Goal: Navigation & Orientation: Find specific page/section

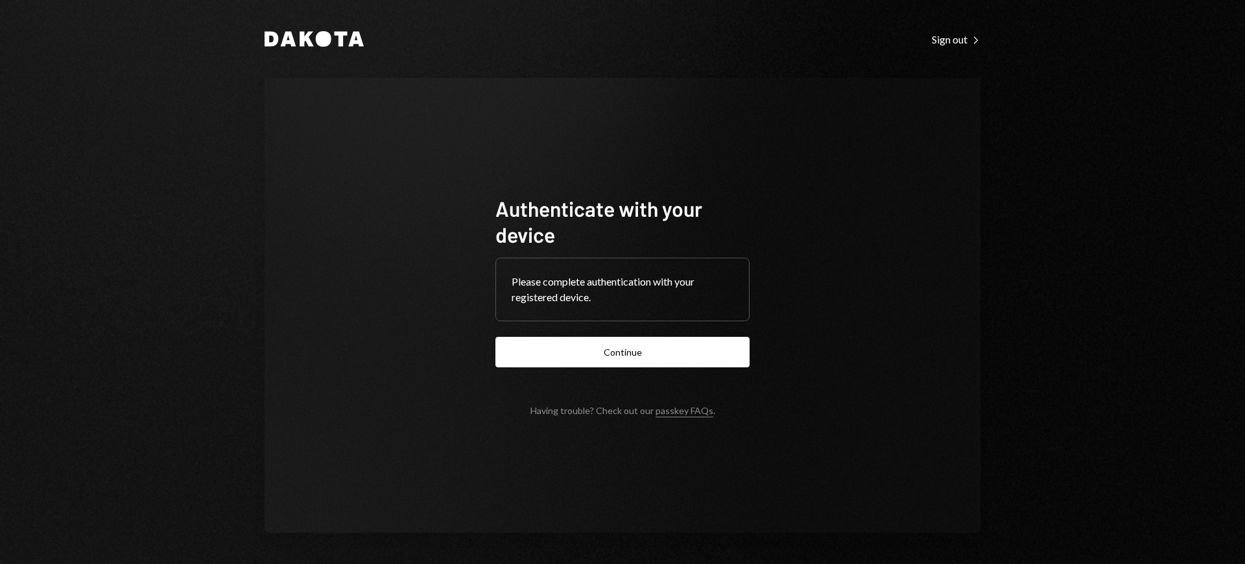
click at [664, 351] on button "Continue" at bounding box center [623, 352] width 254 height 30
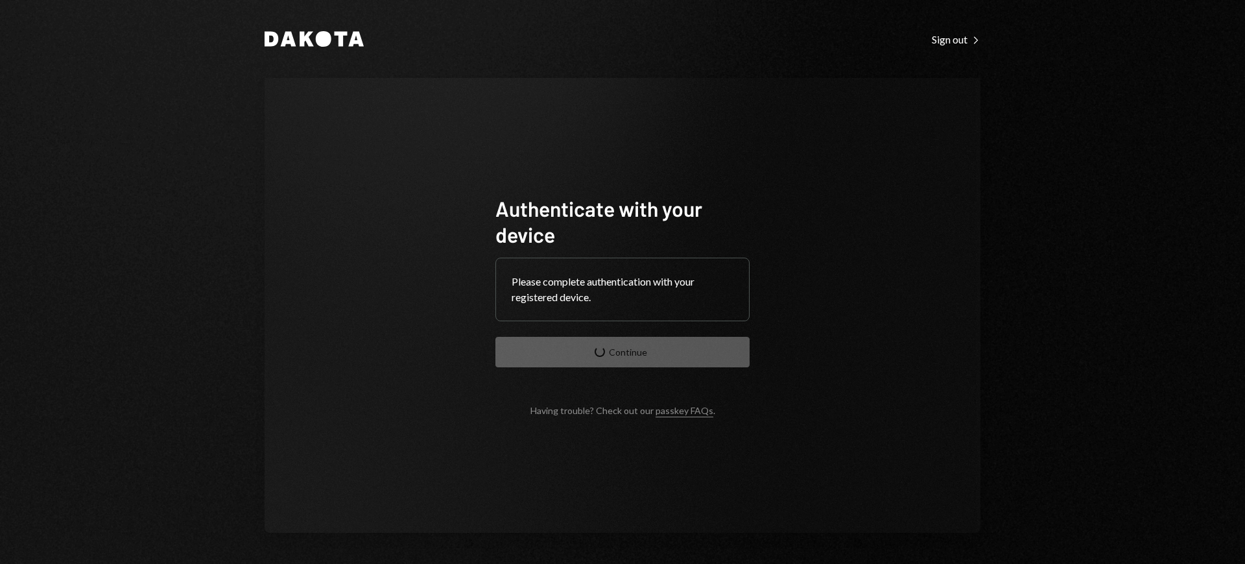
click at [793, 320] on div "Authenticate with your device Please complete authentication with your register…" at bounding box center [623, 305] width 716 height 455
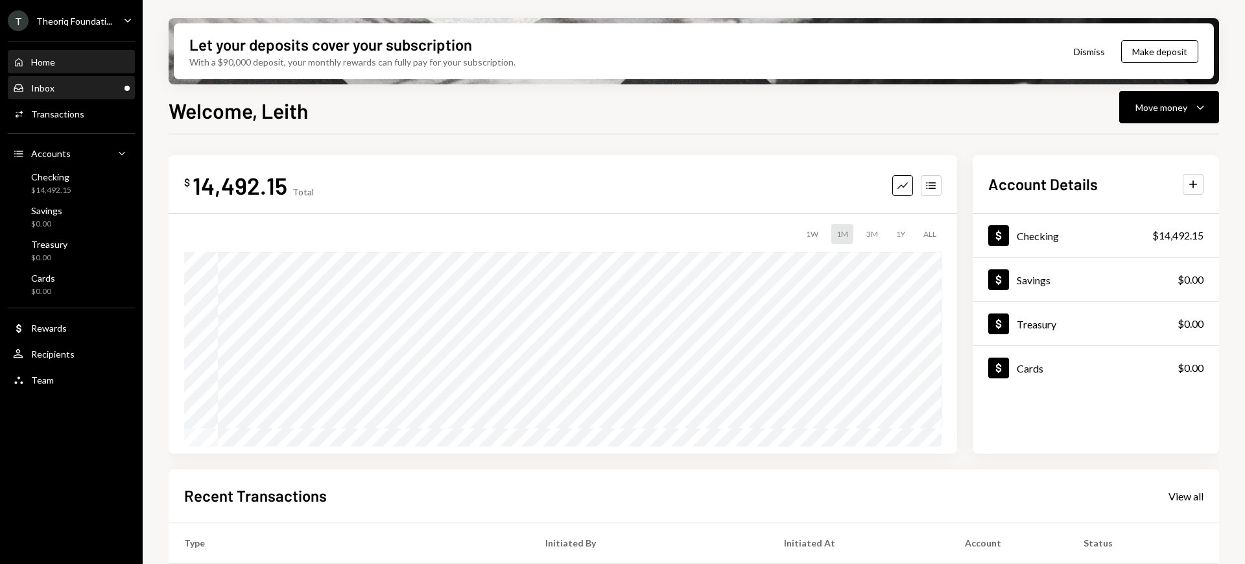
click at [86, 93] on div "Inbox Inbox" at bounding box center [71, 88] width 117 height 22
